Goal: Find specific page/section: Find specific page/section

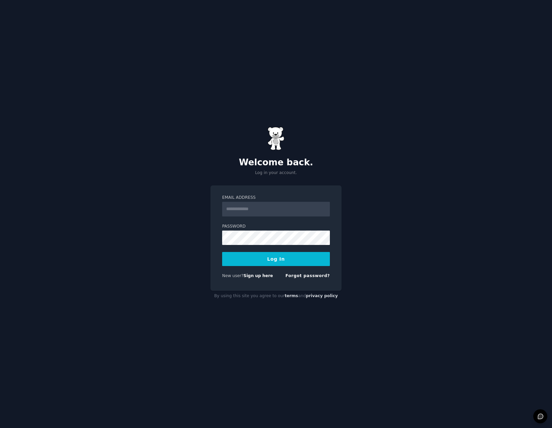
type input "**********"
click at [286, 261] on button "Log In" at bounding box center [276, 259] width 108 height 14
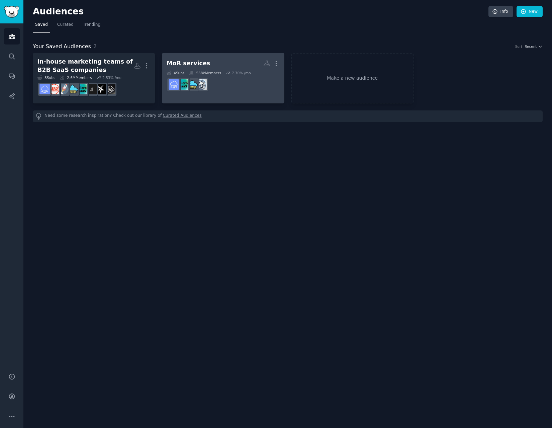
click at [260, 88] on dd "r/SaasSelection" at bounding box center [223, 84] width 113 height 19
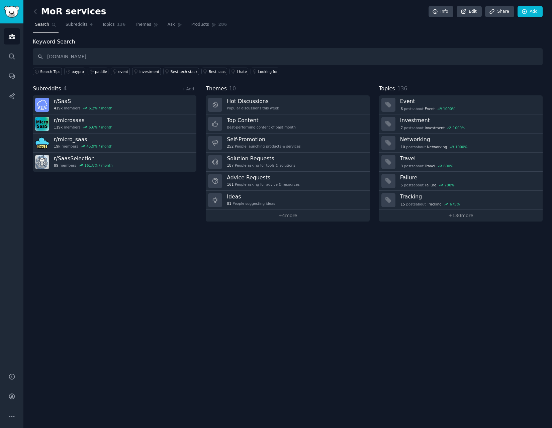
type input "Polar.sh"
